Goal: Task Accomplishment & Management: Use online tool/utility

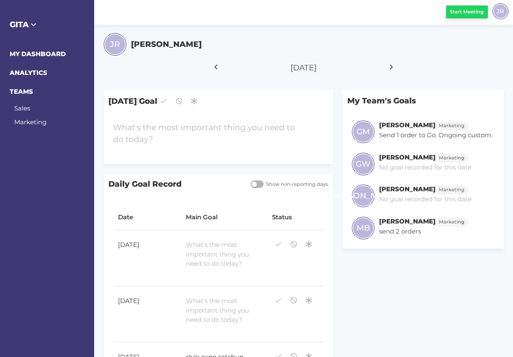
click at [468, 14] on span "Start Meeting" at bounding box center [467, 11] width 34 height 7
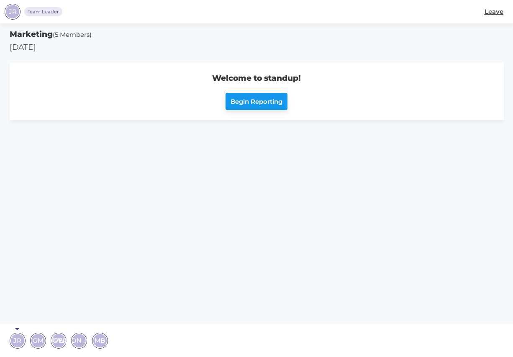
click at [243, 96] on button "Begin Reporting" at bounding box center [256, 101] width 62 height 17
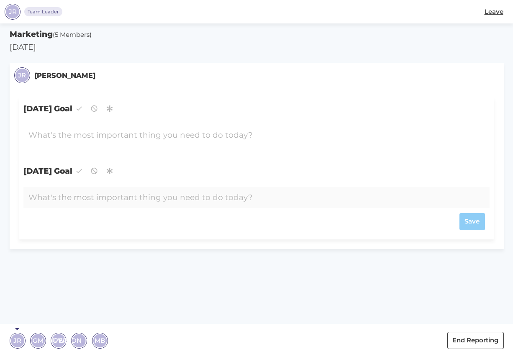
click at [76, 192] on div at bounding box center [236, 197] width 427 height 21
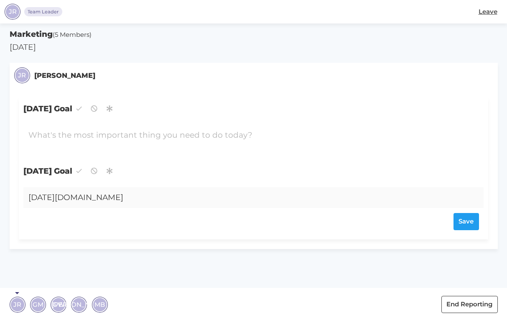
click at [37, 302] on span "GM" at bounding box center [38, 304] width 11 height 10
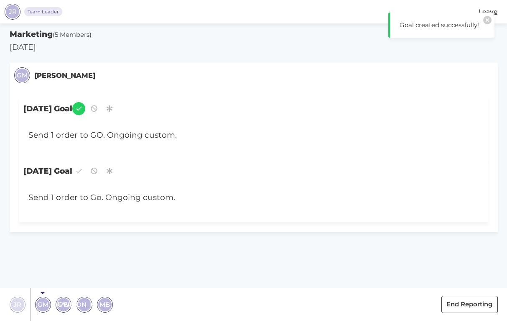
click at [15, 303] on span "JR" at bounding box center [17, 304] width 8 height 10
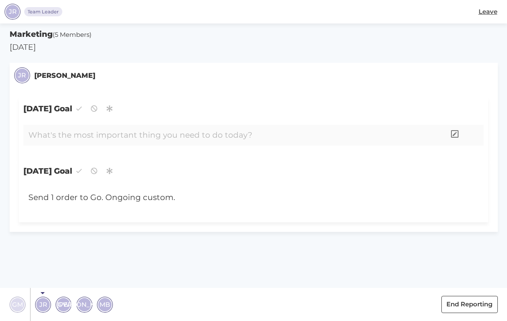
click at [88, 136] on div at bounding box center [234, 135] width 422 height 21
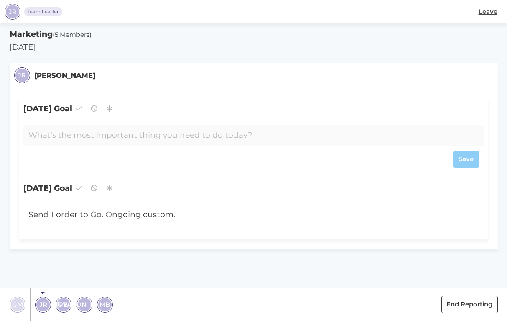
click at [47, 303] on div "JR" at bounding box center [42, 304] width 13 height 13
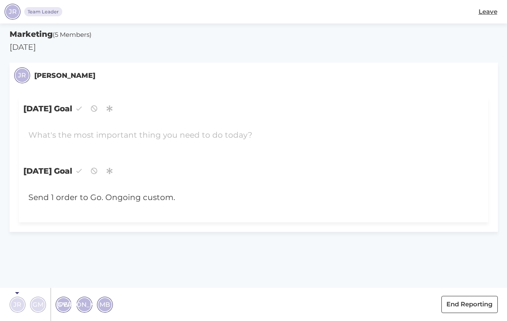
click at [16, 302] on span "JR" at bounding box center [17, 304] width 8 height 10
click at [38, 307] on span "GM" at bounding box center [38, 304] width 11 height 10
click at [17, 303] on span "JR" at bounding box center [17, 304] width 8 height 10
click at [61, 199] on div "Send 1 order to Go. Ongoing custom." at bounding box center [234, 197] width 422 height 21
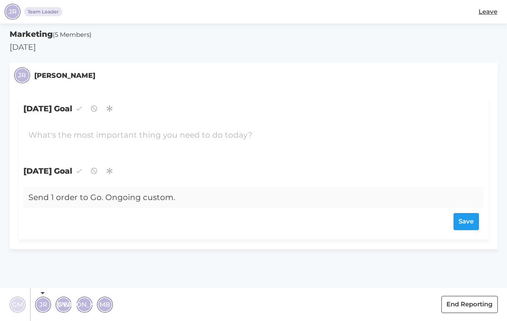
click at [61, 199] on div "Send 1 order to Go. Ongoing custom." at bounding box center [234, 197] width 422 height 21
click at [44, 302] on span "JR" at bounding box center [43, 304] width 8 height 10
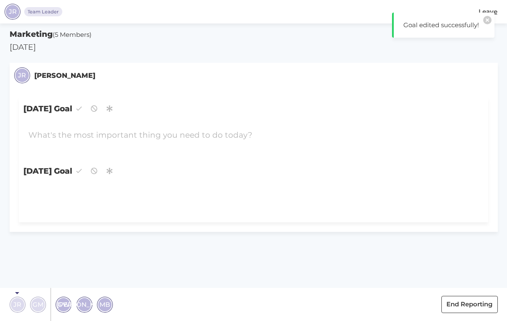
click at [64, 302] on span "GW" at bounding box center [64, 304] width 12 height 10
click at [79, 303] on div "[PERSON_NAME]" at bounding box center [84, 304] width 13 height 13
click at [56, 304] on span "GW" at bounding box center [59, 304] width 12 height 10
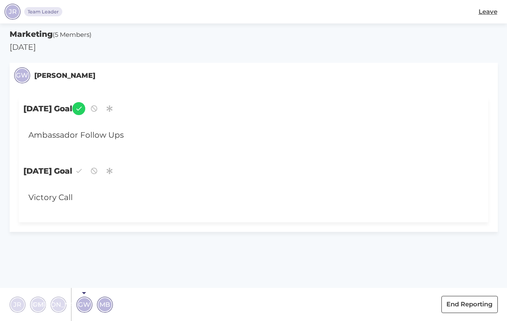
click at [38, 303] on span "GM" at bounding box center [38, 304] width 11 height 10
click at [15, 301] on span "JR" at bounding box center [17, 304] width 8 height 10
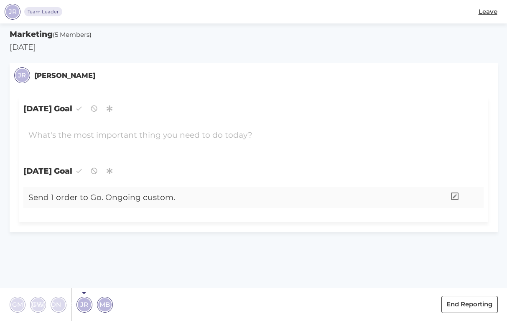
click at [69, 193] on div "Send 1 order to Go. Ongoing custom." at bounding box center [234, 197] width 422 height 21
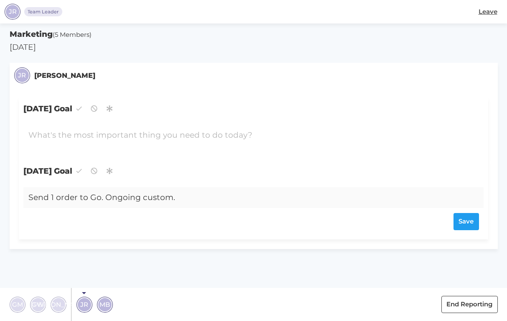
click at [69, 193] on div "Send 1 order to Go. Ongoing custom." at bounding box center [234, 197] width 422 height 21
click at [465, 218] on div "Save" at bounding box center [253, 221] width 451 height 17
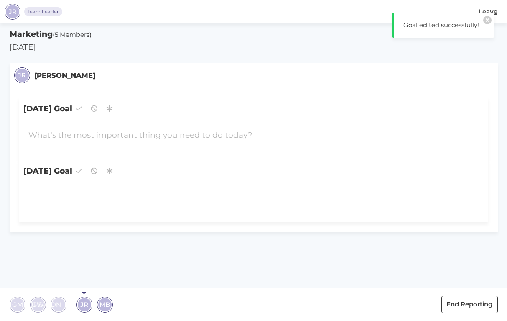
click at [38, 305] on span "GW" at bounding box center [38, 304] width 12 height 10
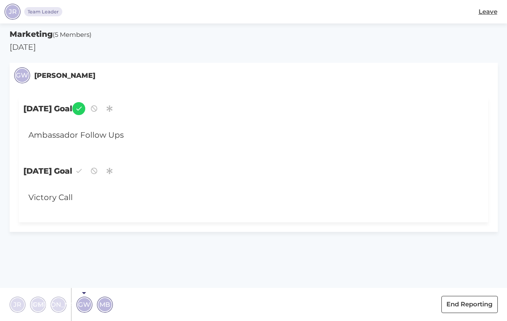
click at [37, 302] on span "GM" at bounding box center [38, 304] width 11 height 10
click at [18, 299] on div "JR" at bounding box center [17, 304] width 13 height 13
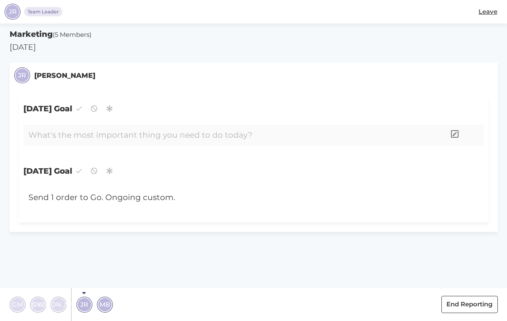
click at [83, 136] on div at bounding box center [234, 135] width 422 height 21
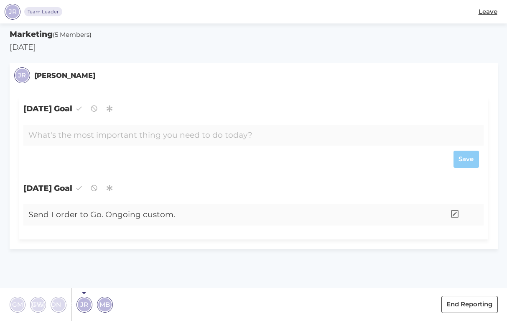
click at [59, 215] on form "Send 1 order to Go. Ongoing custom." at bounding box center [253, 217] width 451 height 26
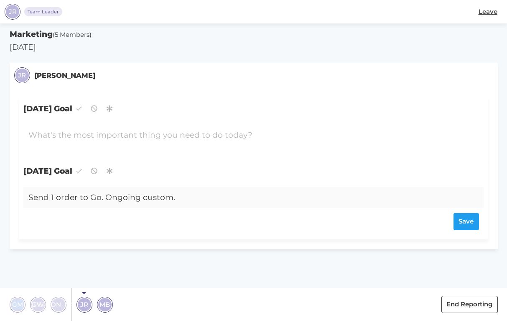
click at [59, 215] on div "Save" at bounding box center [253, 221] width 451 height 17
click at [78, 201] on div at bounding box center [234, 197] width 422 height 21
click at [29, 197] on div "[DATE][DOMAIN_NAME] onboarding w/[PERSON_NAME]" at bounding box center [234, 197] width 422 height 21
click at [235, 195] on div "weekly emails, [DATE][DOMAIN_NAME] onboarding w/[PERSON_NAME]" at bounding box center [234, 197] width 422 height 21
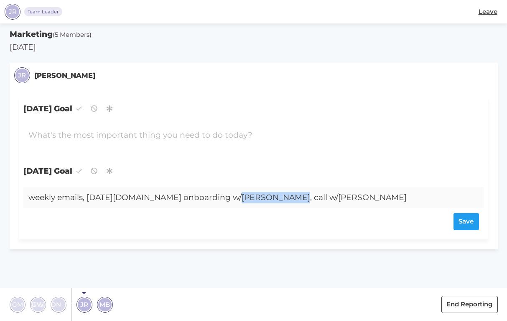
drag, startPoint x: 230, startPoint y: 197, endPoint x: 293, endPoint y: 197, distance: 62.7
click at [293, 197] on div "weekly emails, [DATE][DOMAIN_NAME] onboarding w/[PERSON_NAME], call w/[PERSON_N…" at bounding box center [234, 197] width 422 height 21
click at [470, 220] on div "Save" at bounding box center [253, 221] width 451 height 17
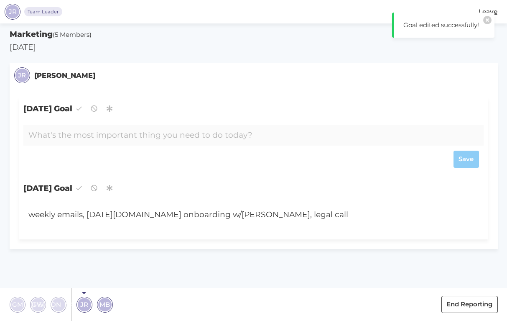
click at [66, 140] on div at bounding box center [234, 135] width 422 height 21
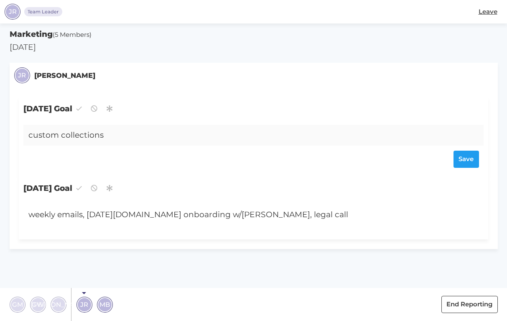
click at [28, 136] on div "custom collections" at bounding box center [234, 135] width 422 height 21
click at [174, 136] on div "build new 2026 custom collections" at bounding box center [234, 135] width 422 height 21
click at [458, 156] on div "Save" at bounding box center [253, 159] width 451 height 17
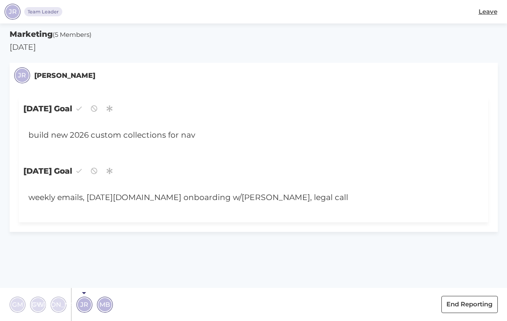
click at [59, 306] on span "[PERSON_NAME]" at bounding box center [58, 304] width 55 height 10
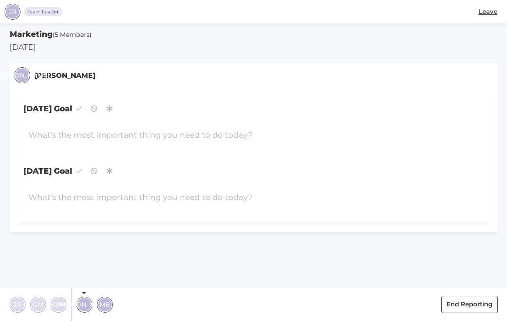
click at [132, 264] on section "Marketing (5 Members) [DATE] [PERSON_NAME] [DATE] Goal [DATE] Goal" at bounding box center [253, 171] width 507 height 297
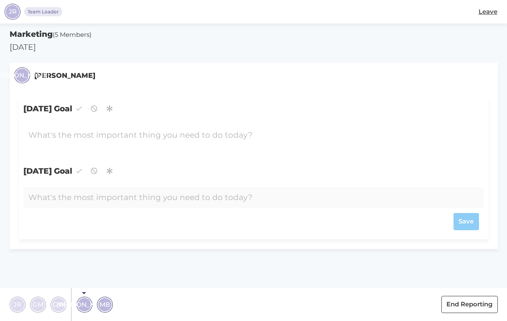
click at [103, 309] on span "MB" at bounding box center [105, 304] width 10 height 10
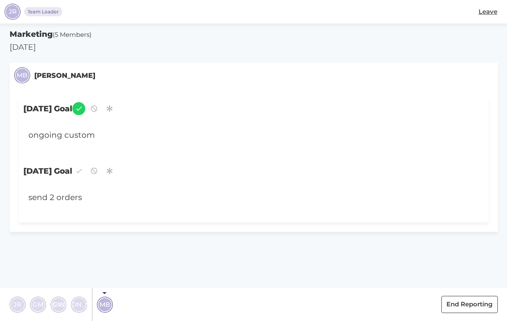
click at [148, 273] on section "Marketing (5 Members) [DATE] MB [PERSON_NAME] [DATE] Goal ongoing custom [DATE]…" at bounding box center [253, 171] width 507 height 297
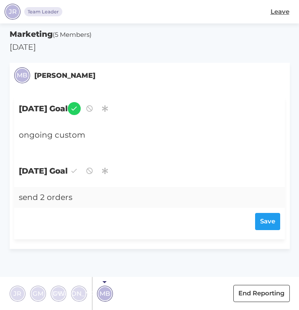
click at [70, 253] on section "Marketing (5 Members) [DATE] MB [PERSON_NAME] [DATE] Goal ongoing custom [DATE]…" at bounding box center [149, 166] width 299 height 286
